Goal: Task Accomplishment & Management: Manage account settings

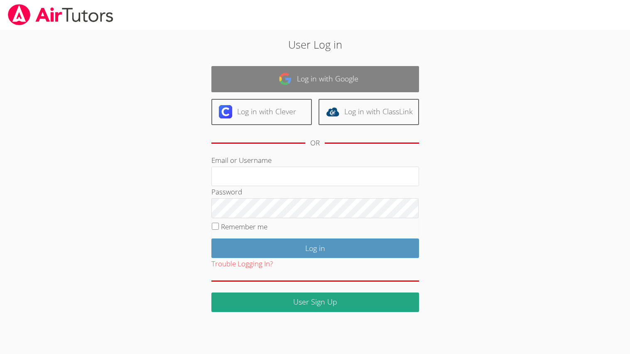
click at [394, 84] on link "Log in with Google" at bounding box center [315, 79] width 208 height 26
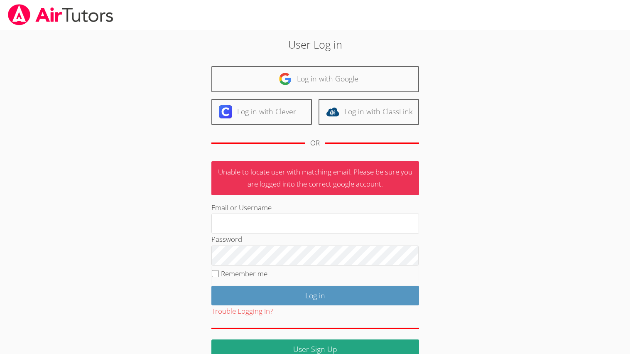
click at [461, 1] on div at bounding box center [315, 15] width 630 height 30
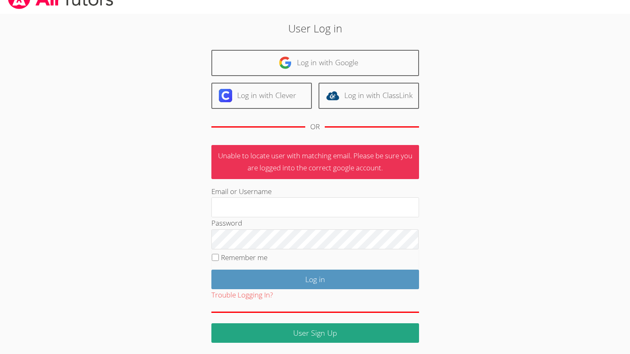
click at [317, 338] on html "User Log in Log in with Google Log in with Clever Log in with ClassLink OR Unab…" at bounding box center [315, 161] width 630 height 354
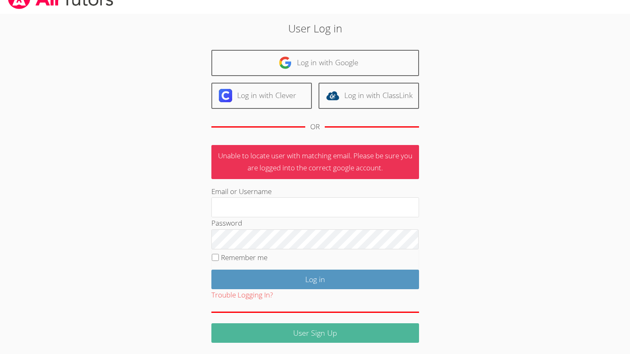
click at [318, 339] on link "User Sign Up" at bounding box center [315, 333] width 208 height 20
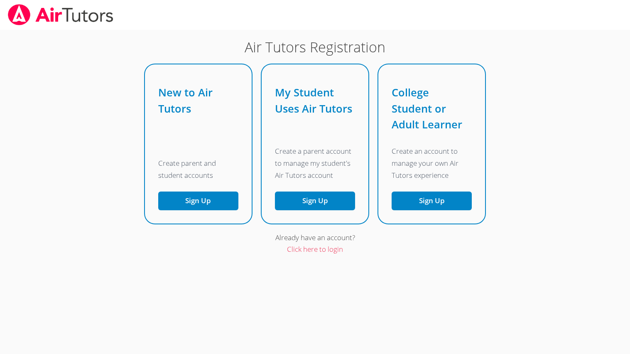
click at [325, 238] on div "Already have an account?" at bounding box center [315, 238] width 340 height 12
click at [294, 213] on div "My Student Uses Air Tutors Create a parent account to manage my student's Air T…" at bounding box center [315, 143] width 107 height 159
click at [422, 198] on button "Sign Up" at bounding box center [431, 200] width 80 height 19
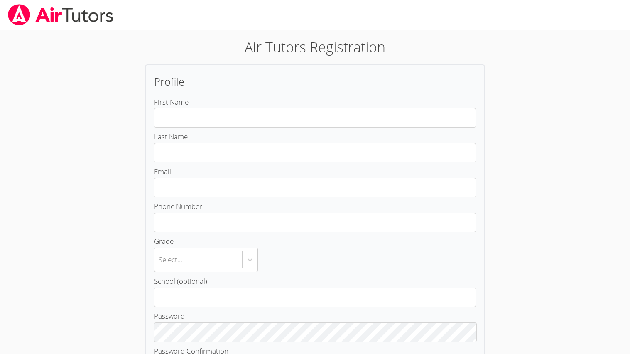
click at [0, 237] on body "Air Tutors Registration Profile First Name Last Name Email Phone Number Grade S…" at bounding box center [315, 177] width 630 height 354
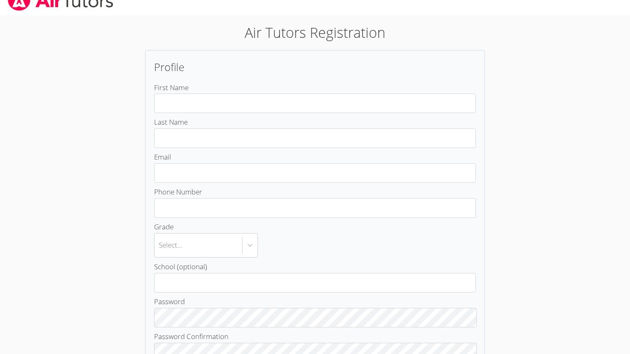
scroll to position [5, 0]
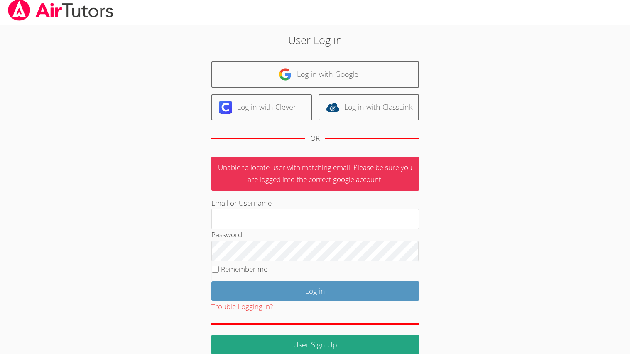
click at [551, 127] on body "User Log in Log in with Google Log in with Clever Log in with ClassLink OR Unab…" at bounding box center [315, 172] width 630 height 354
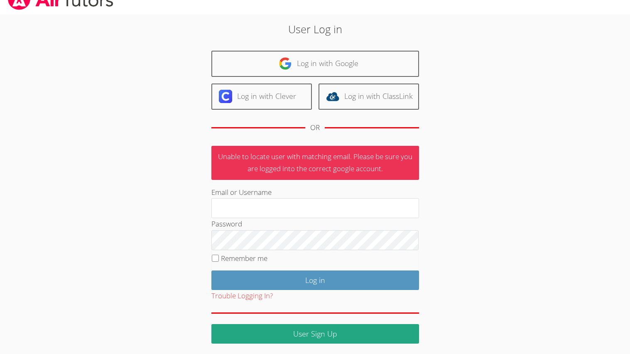
scroll to position [16, 0]
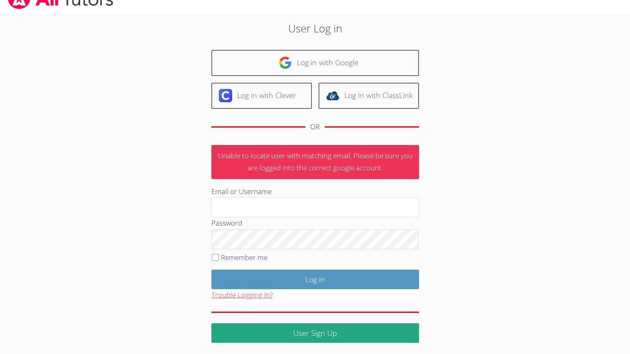
click at [235, 295] on button "Trouble Logging In?" at bounding box center [241, 295] width 61 height 12
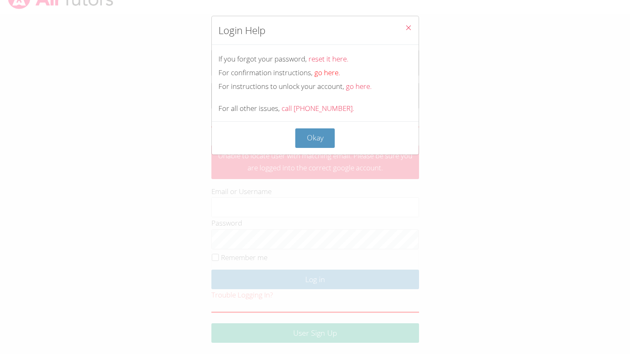
click at [332, 76] on link "go here." at bounding box center [327, 73] width 26 height 10
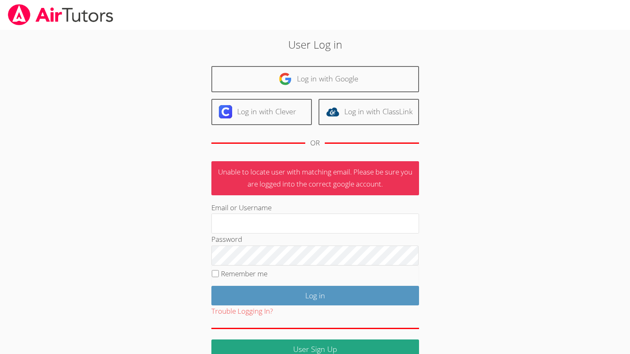
scroll to position [5, 0]
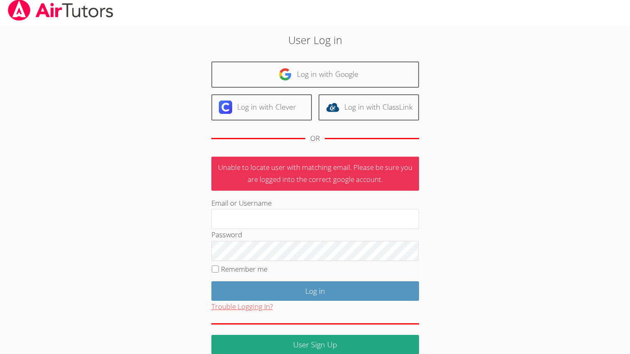
click at [241, 304] on button "Trouble Logging In?" at bounding box center [241, 307] width 61 height 12
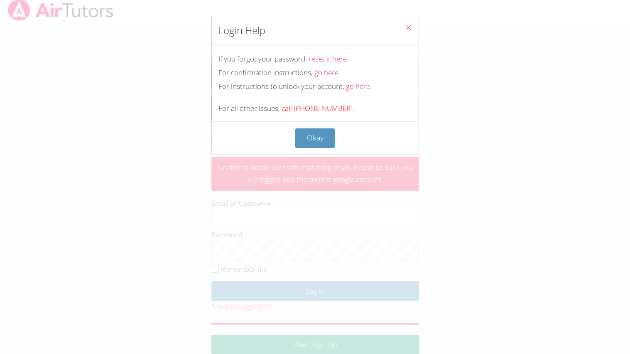
click at [319, 111] on link "call 800-211-1986." at bounding box center [317, 108] width 73 height 10
click at [359, 89] on link "go here." at bounding box center [359, 86] width 26 height 10
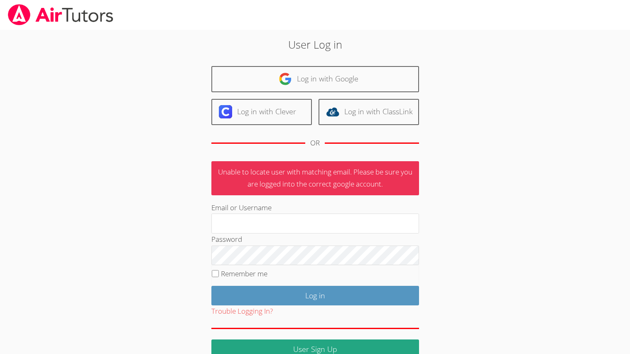
scroll to position [5, 0]
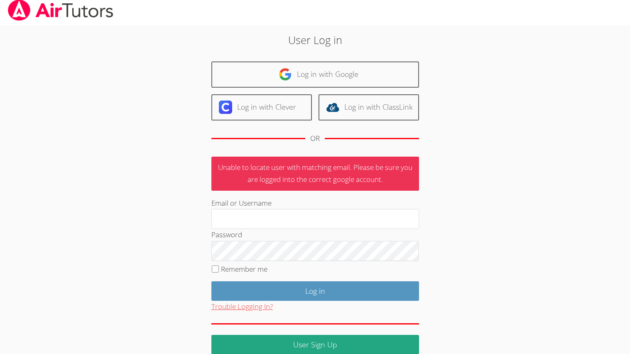
click at [257, 303] on button "Trouble Logging In?" at bounding box center [241, 307] width 61 height 12
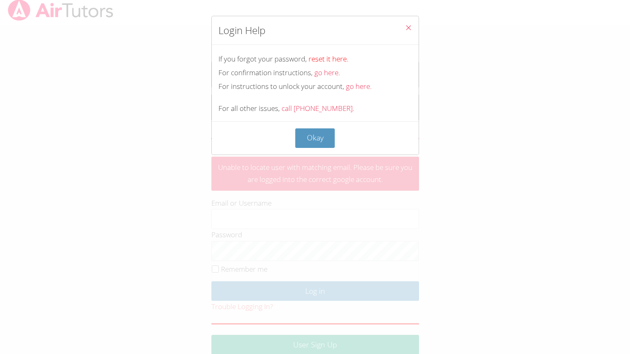
click at [331, 56] on link "reset it here." at bounding box center [328, 59] width 40 height 10
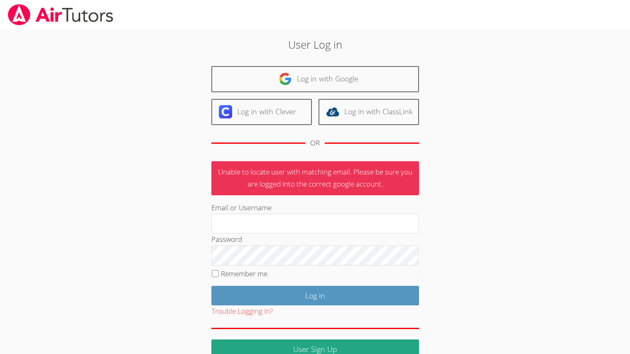
scroll to position [5, 0]
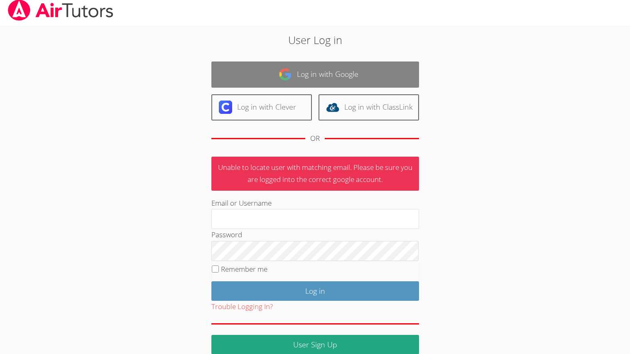
click at [280, 86] on link "Log in with Google" at bounding box center [315, 74] width 208 height 26
click at [301, 84] on link "Log in with Google" at bounding box center [315, 74] width 208 height 26
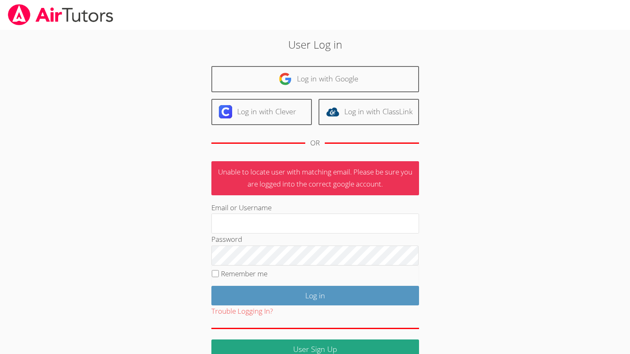
click at [301, 84] on link "Log in with Google" at bounding box center [315, 79] width 208 height 26
click at [280, 52] on div "User Log in Log in with Google Log in with Clever Log in with ClassLink OR Unab…" at bounding box center [315, 198] width 340 height 322
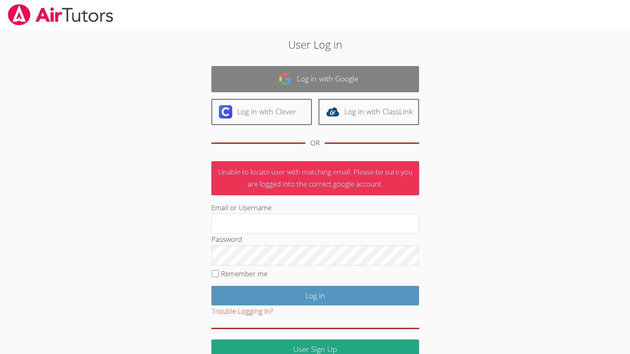
click at [286, 73] on img at bounding box center [285, 78] width 13 height 13
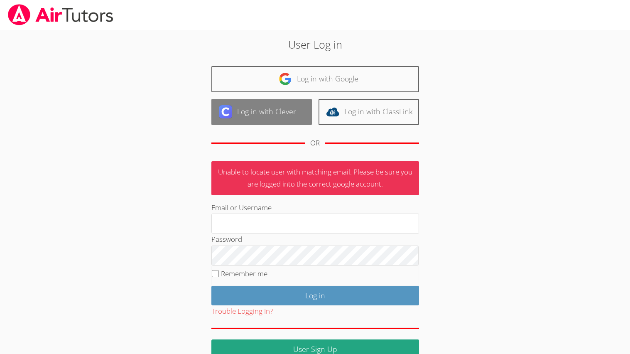
click at [294, 118] on link "Log in with Clever" at bounding box center [261, 112] width 100 height 26
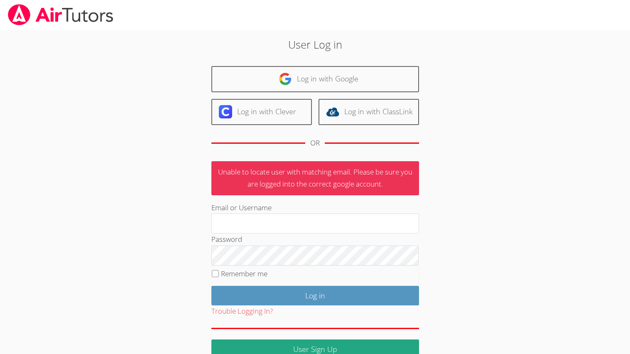
click at [347, 100] on link "Log in with ClassLink" at bounding box center [368, 112] width 100 height 26
